Goal: Task Accomplishment & Management: Manage account settings

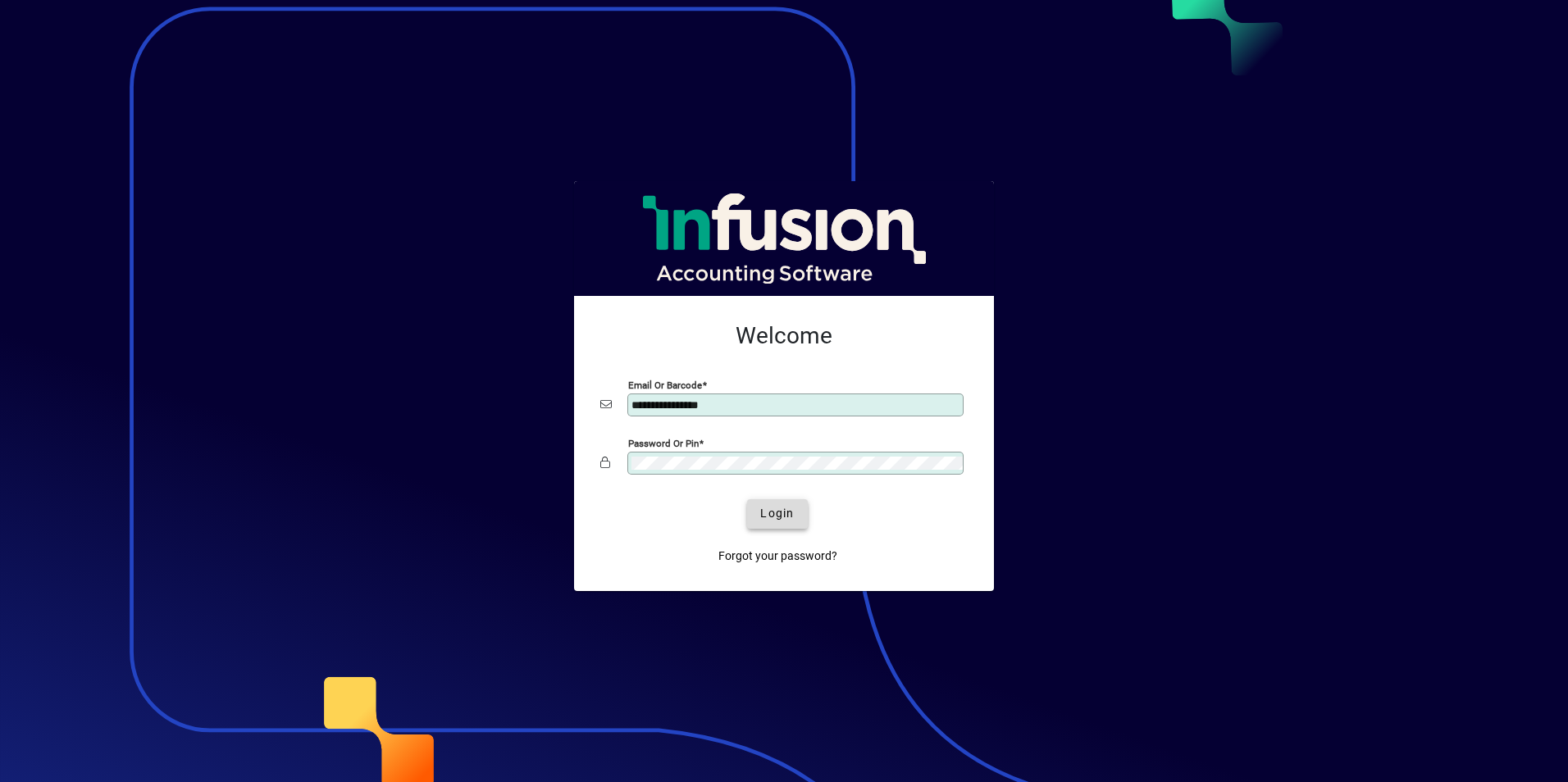
click at [784, 520] on span "Login" at bounding box center [777, 514] width 34 height 17
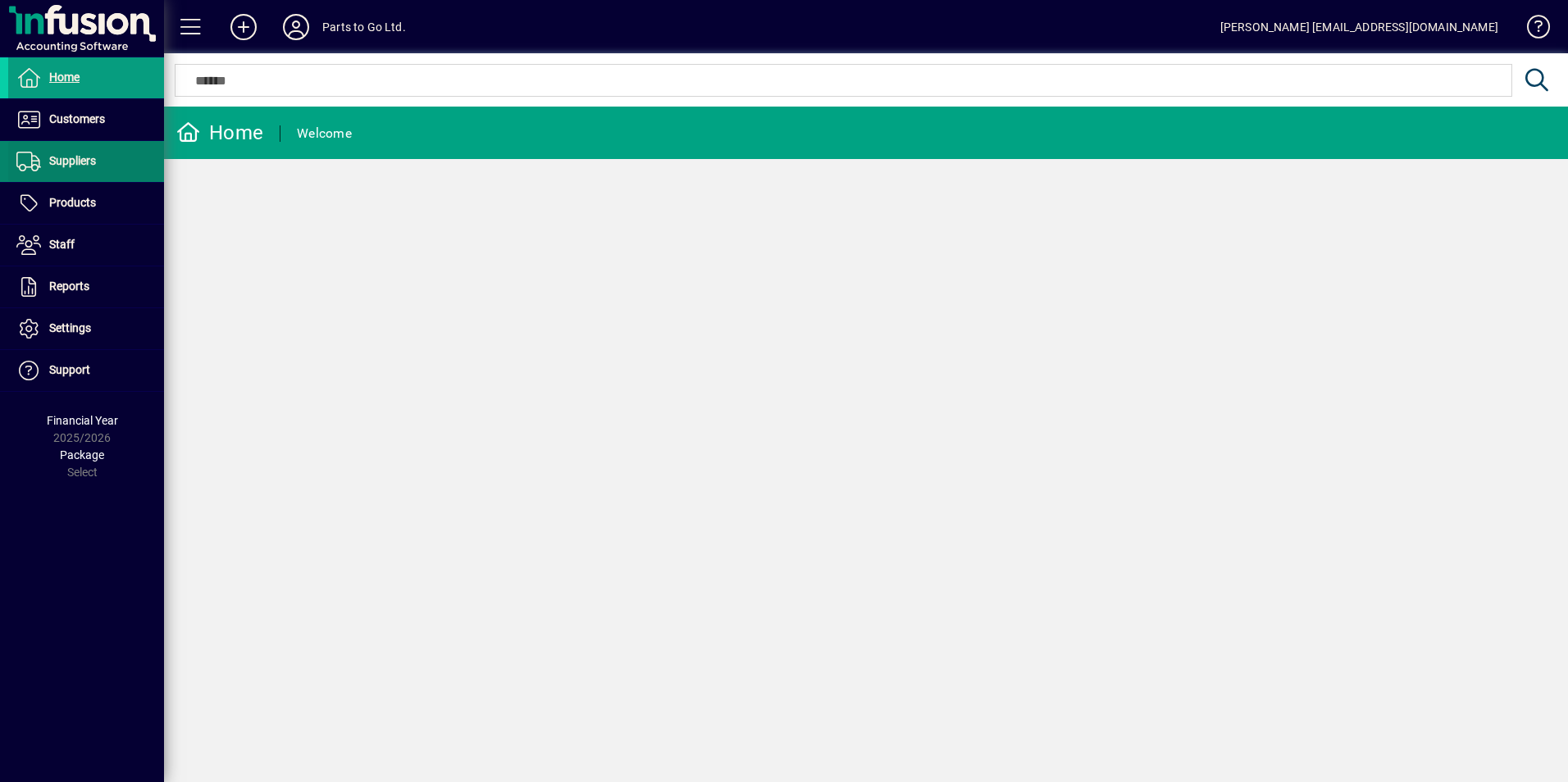
click at [75, 148] on span at bounding box center [86, 161] width 156 height 40
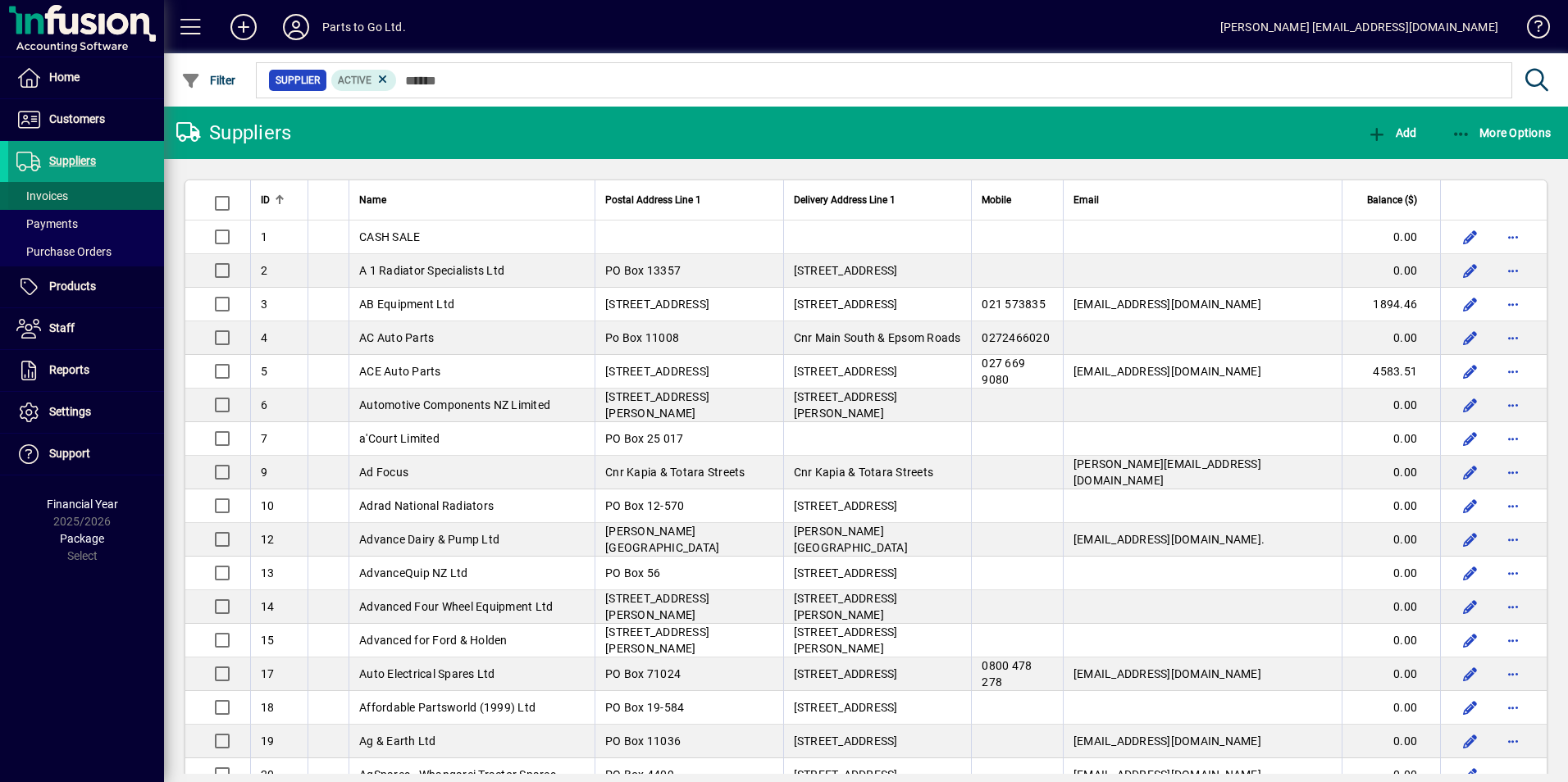
click at [58, 192] on span "Invoices" at bounding box center [41, 196] width 51 height 13
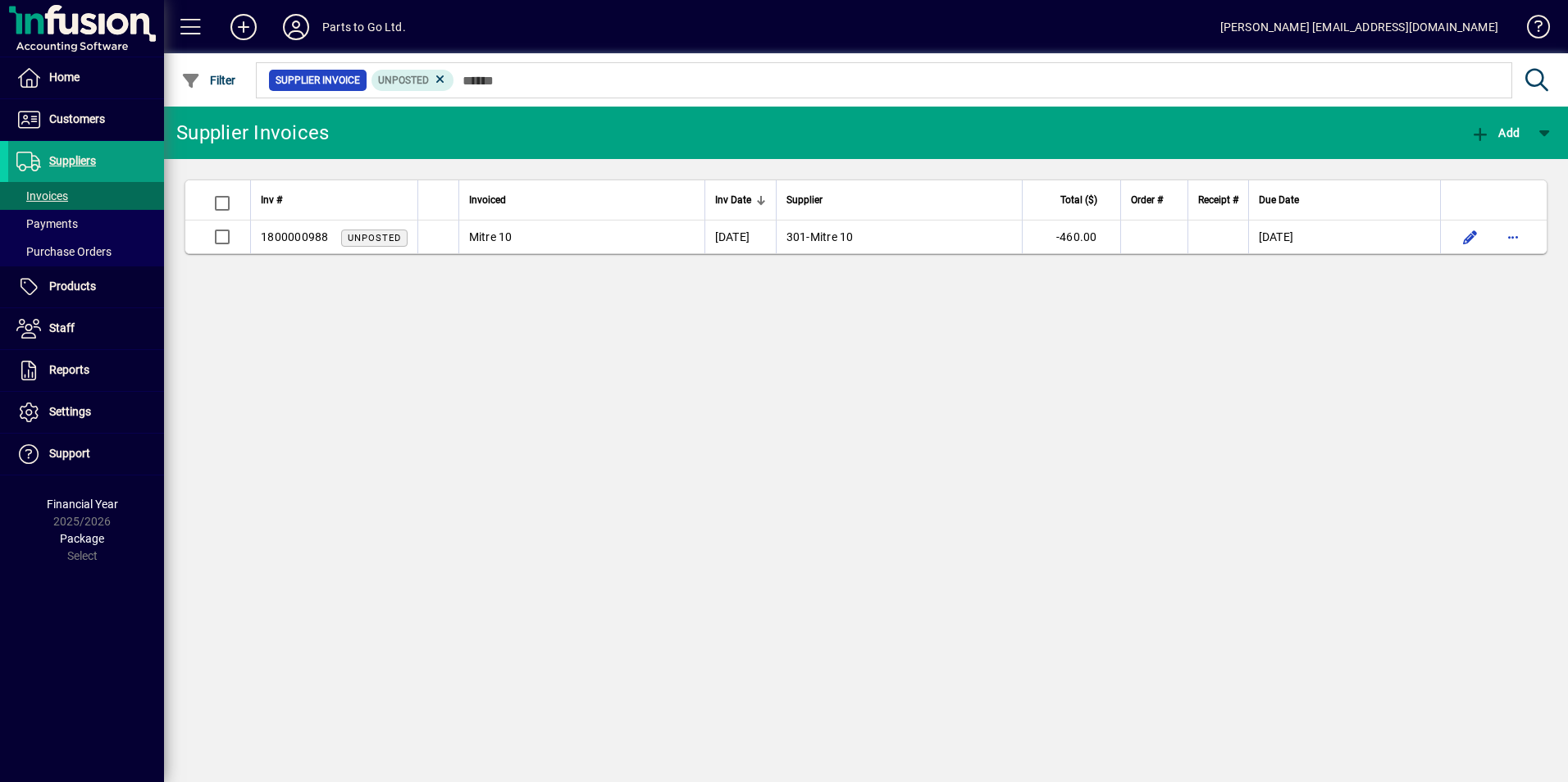
click at [444, 78] on icon at bounding box center [441, 80] width 15 height 15
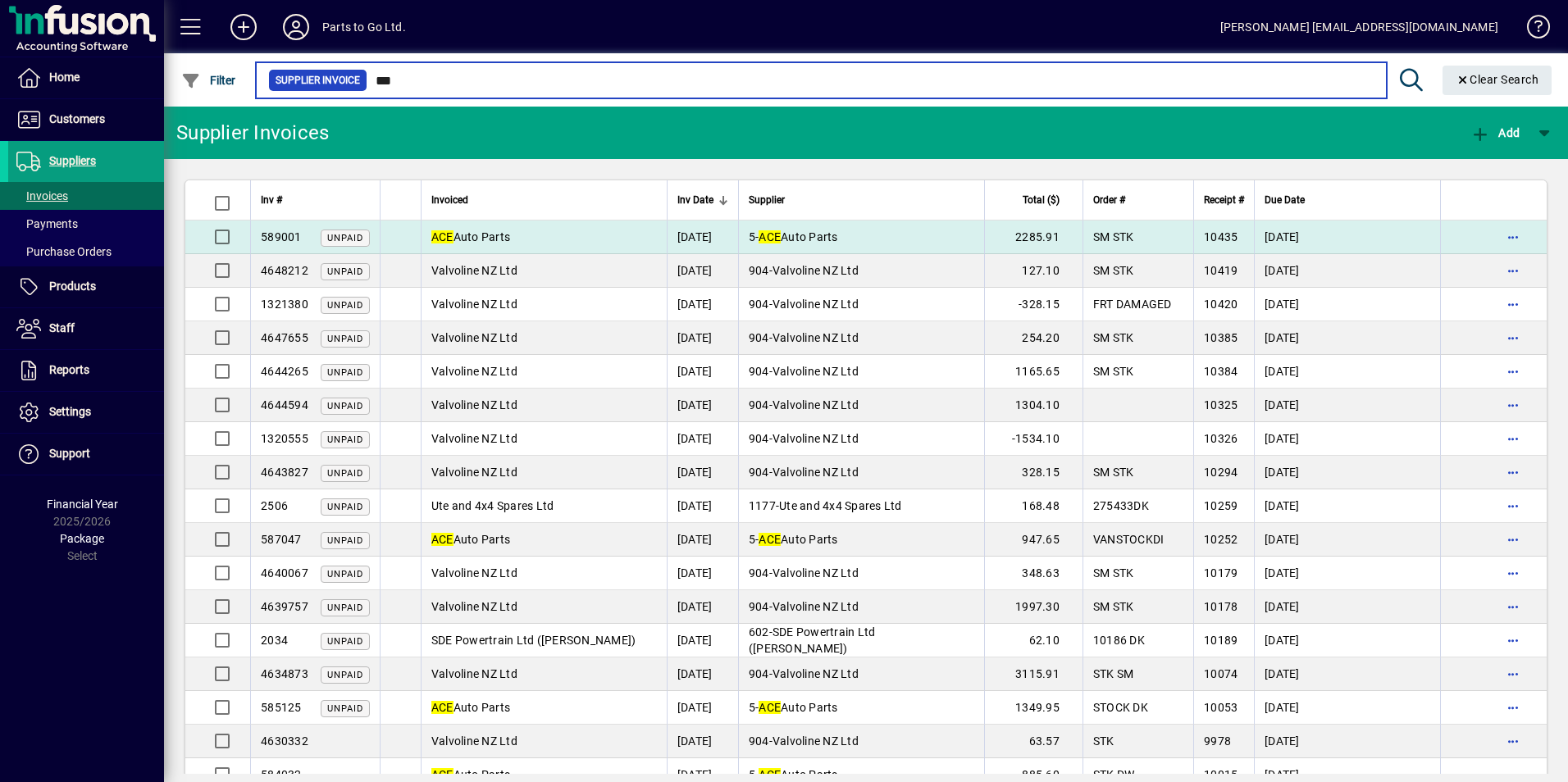
type input "***"
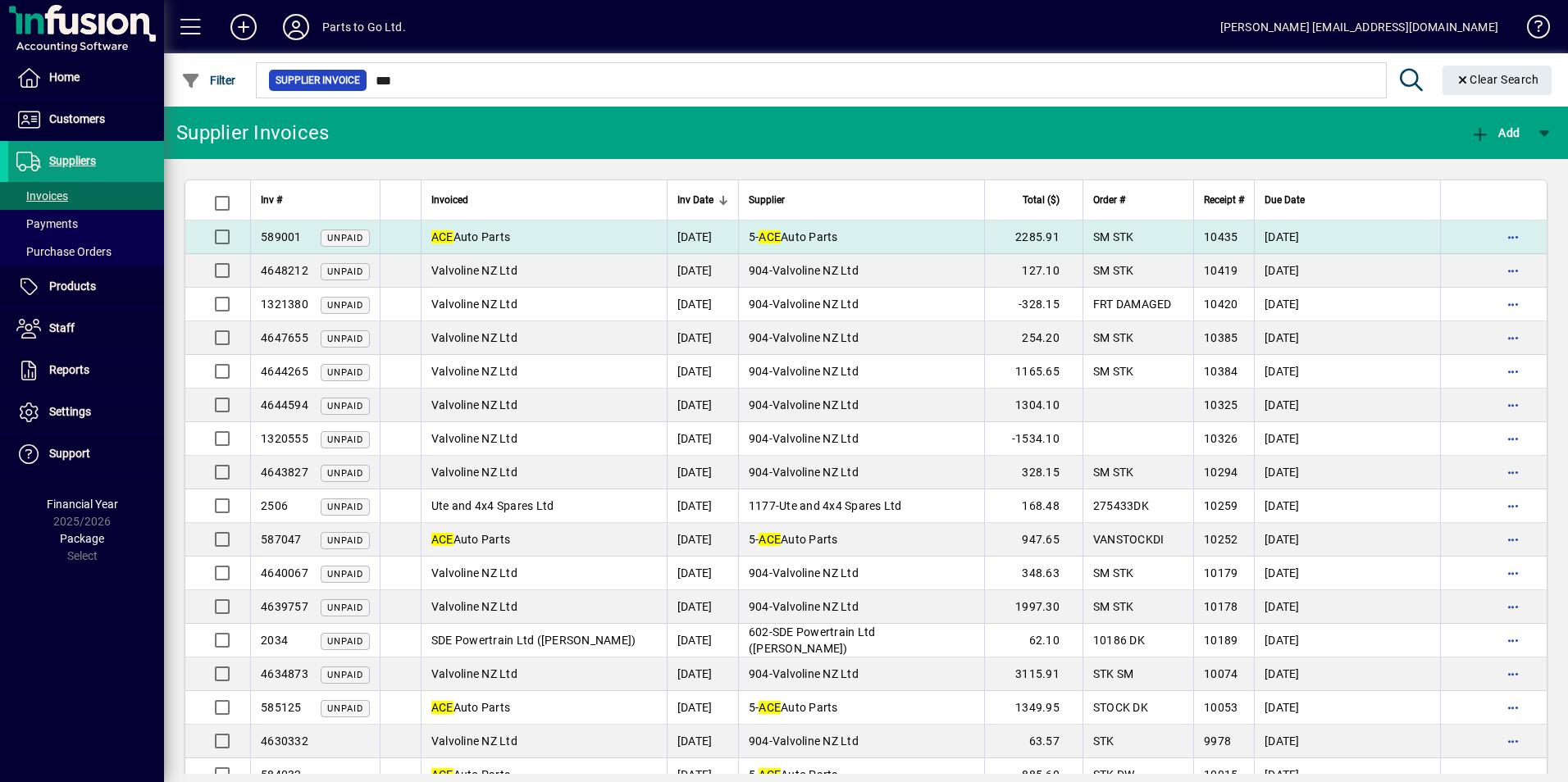
click at [546, 242] on td "ACE Auto Parts" at bounding box center [543, 237] width 246 height 34
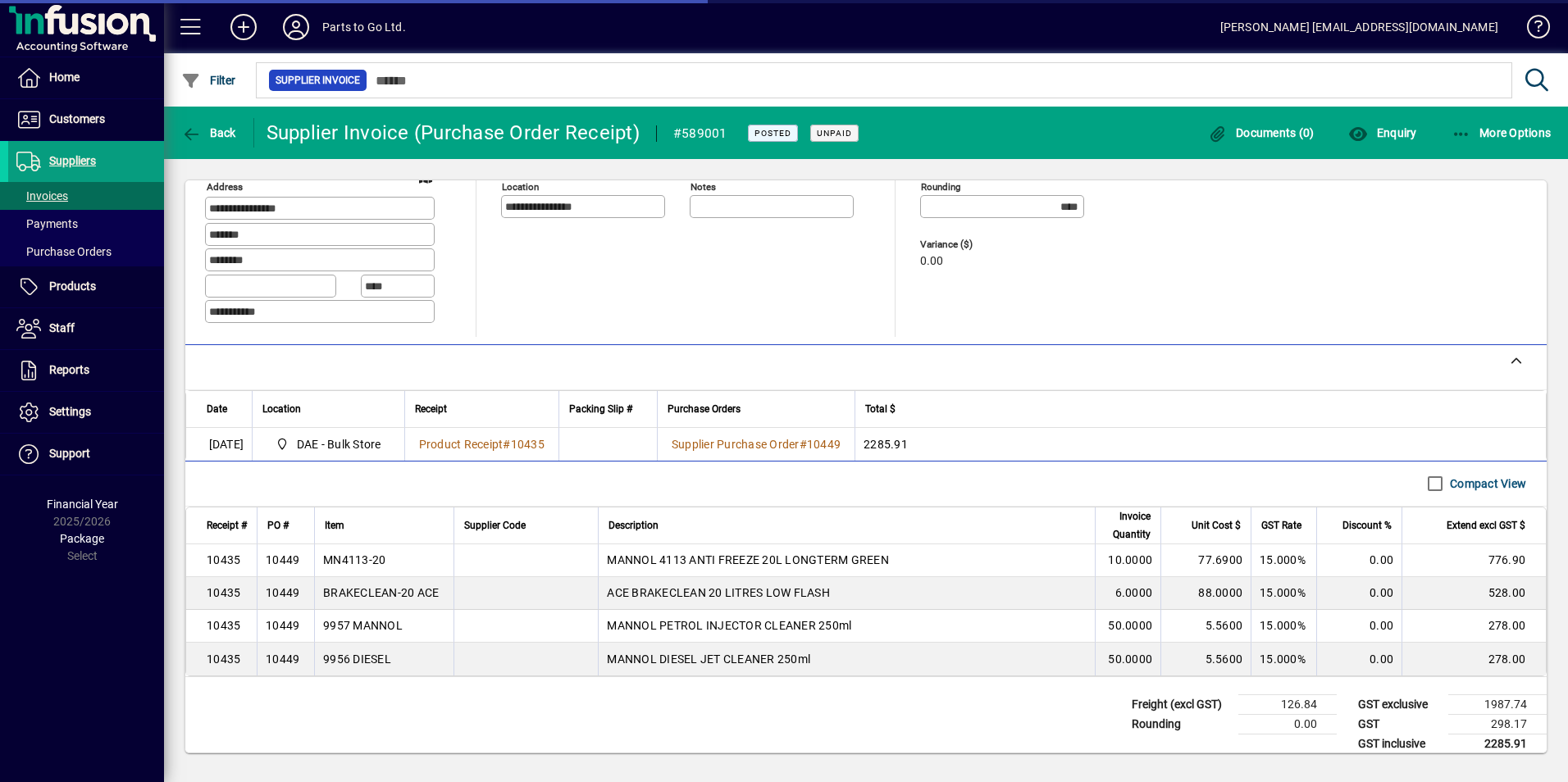
scroll to position [170, 0]
